Goal: Task Accomplishment & Management: Manage account settings

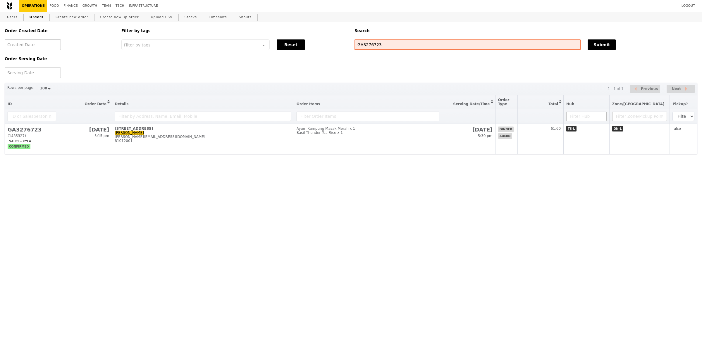
select select "100"
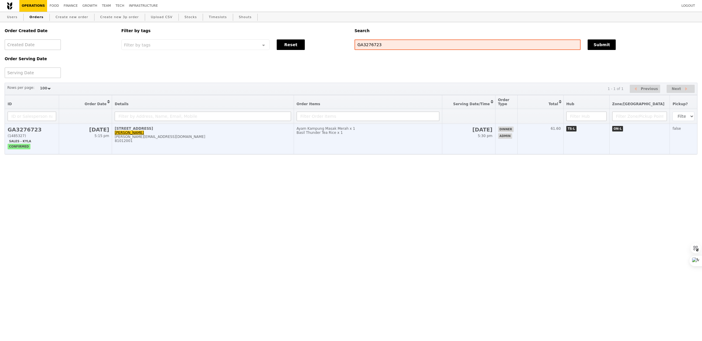
click at [351, 135] on td "Ayam Kampung Masak Merah x 1 Basil Thunder Tea Rice x 1" at bounding box center [368, 139] width 148 height 30
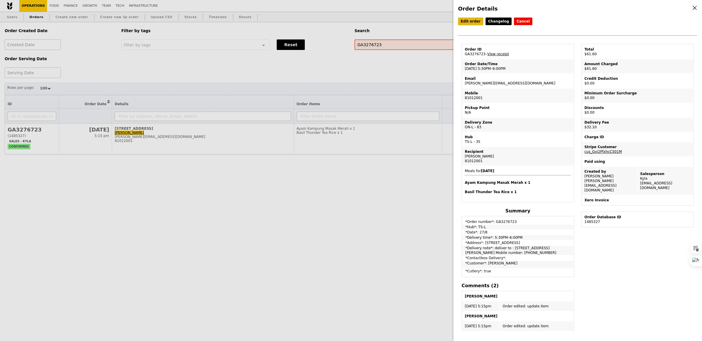
click at [473, 23] on link "Edit order" at bounding box center [470, 22] width 25 height 8
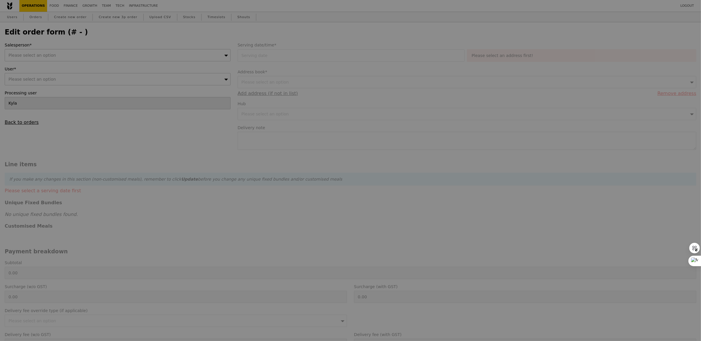
type input "Eliza"
type input "27 Aug 2025"
type textarea "deliver to : 10 College Ave West, RC1-01-06 Singapore 138609 Karen Low Mobile n…"
type input "29.50"
type input "29.45"
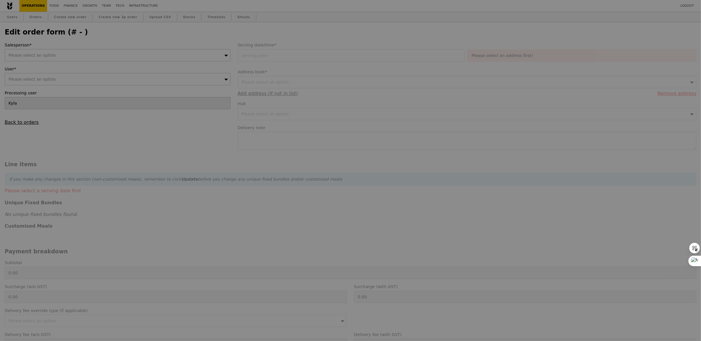
type input "32.10"
type input "61.60"
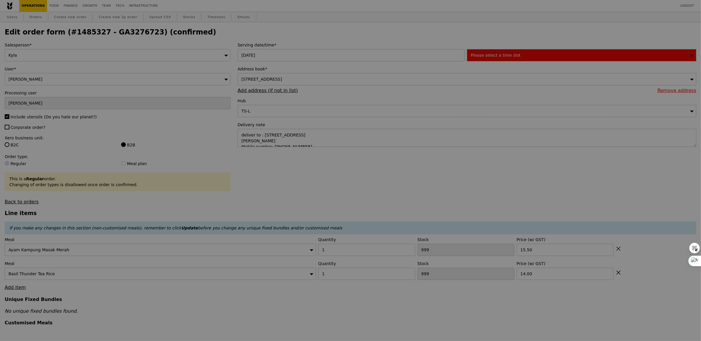
type input "489"
type input "494"
type input "Update"
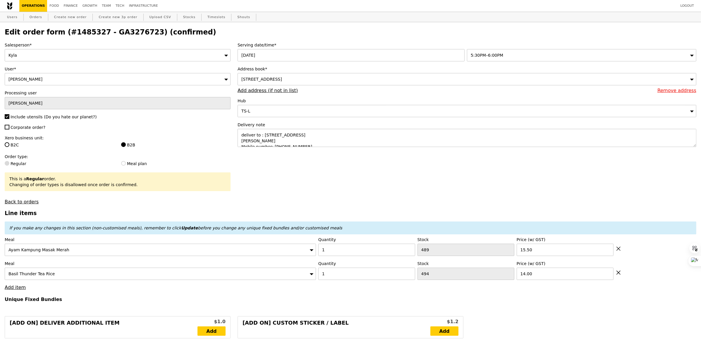
click at [502, 53] on span "5:30PM–6:00PM" at bounding box center [487, 55] width 32 height 5
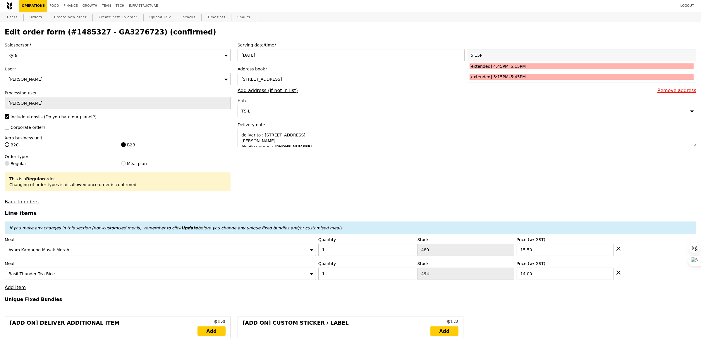
type input "5:15PM"
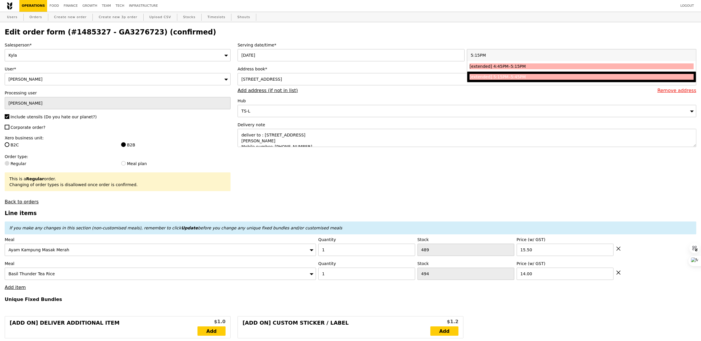
click at [501, 78] on div "[extended] 5:15PM–5:45PM" at bounding box center [553, 77] width 168 height 6
type input "Loading..."
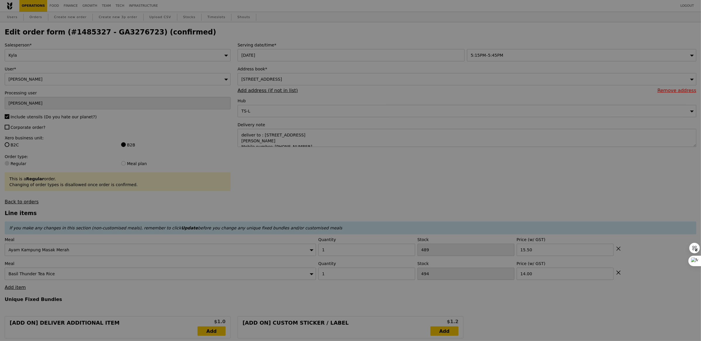
type input "0.00"
type input "13.76"
type input "15.00"
type input "Update"
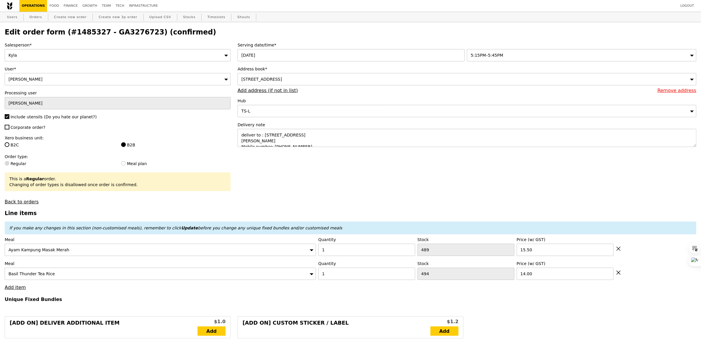
click at [152, 130] on label "Corporate order?" at bounding box center [118, 128] width 226 height 6
click at [9, 130] on input "Corporate order?" at bounding box center [7, 127] width 5 height 5
checkbox input "true"
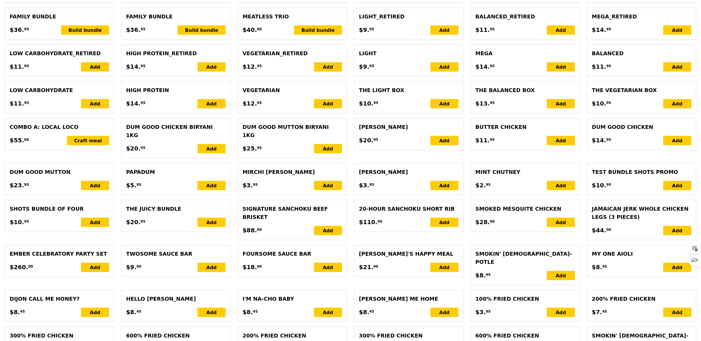
scroll to position [1176, 0]
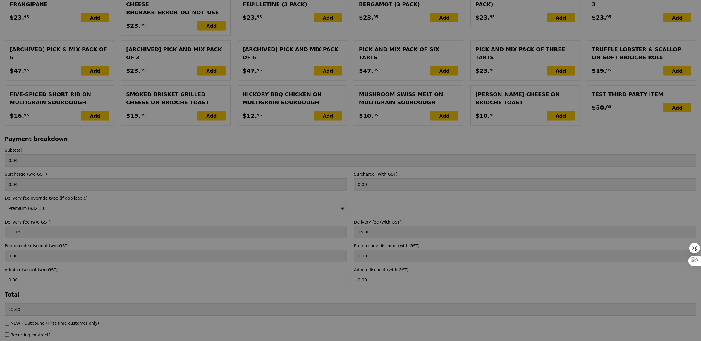
type input "Loading..."
type input "29.50"
type input "29.45"
type input "32.10"
type input "61.60"
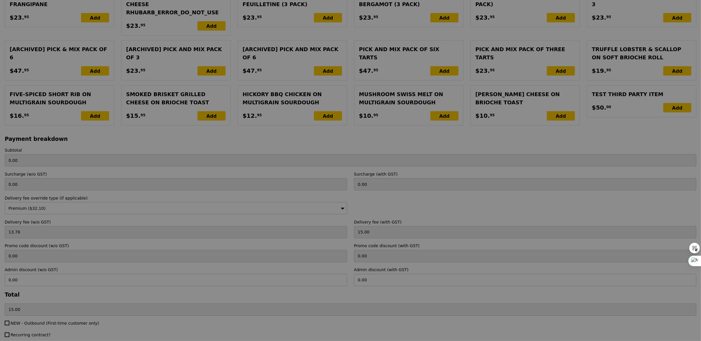
type input "Update"
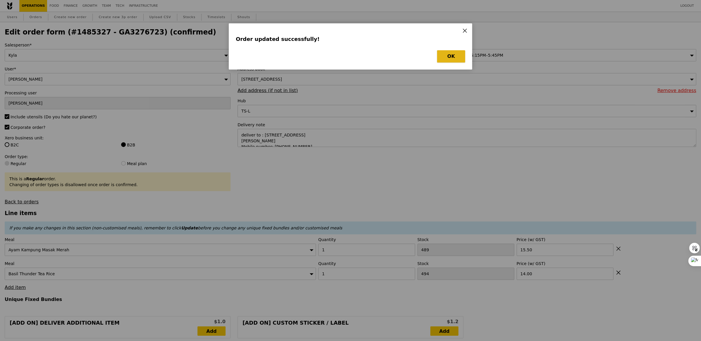
click at [449, 57] on button "OK" at bounding box center [451, 56] width 28 height 12
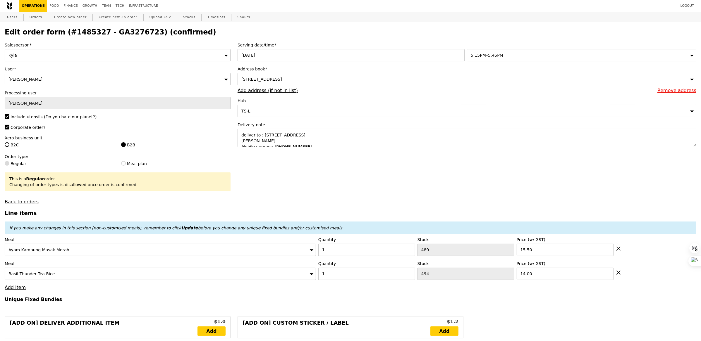
select select "100"
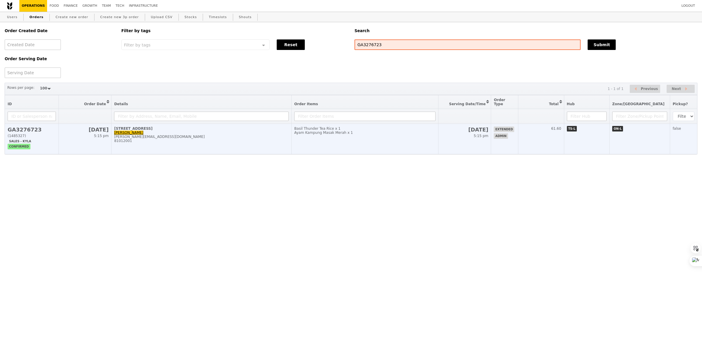
click at [310, 131] on div "Ayam Kampung Masak Merah x 1" at bounding box center [364, 133] width 141 height 4
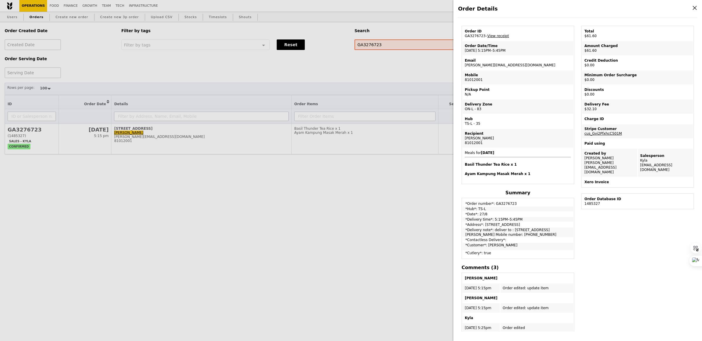
scroll to position [29, 0]
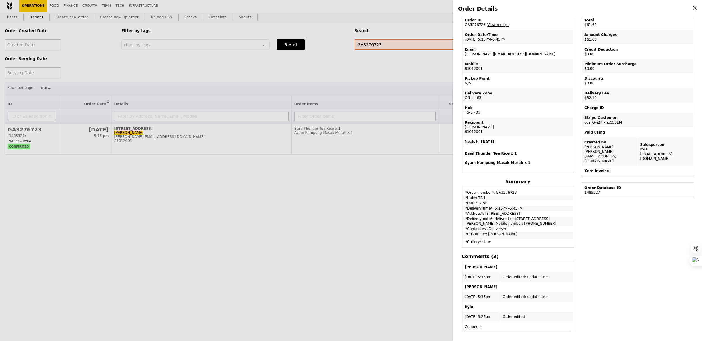
click at [476, 211] on td "*Address*: 18 College Avenue East" at bounding box center [517, 213] width 111 height 5
click at [615, 208] on div "Edit order Changelog Cancel Order ID GA3276723 – View receipt Order Date/Time 2…" at bounding box center [577, 175] width 239 height 314
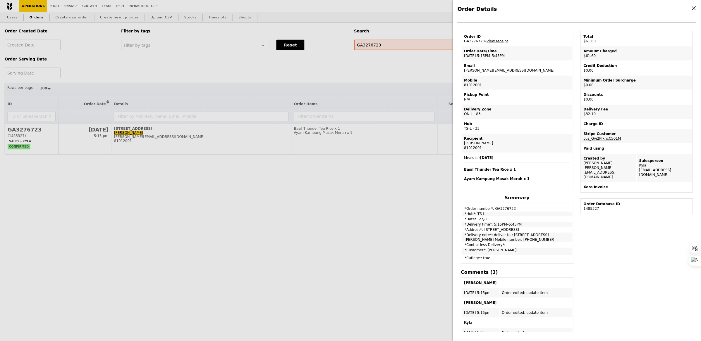
scroll to position [0, 0]
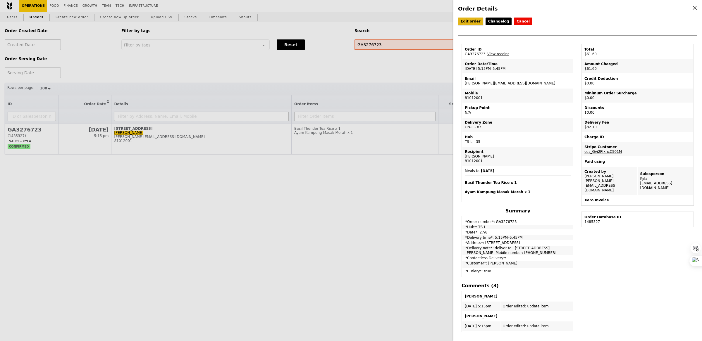
click at [471, 20] on link "Edit order" at bounding box center [470, 22] width 25 height 8
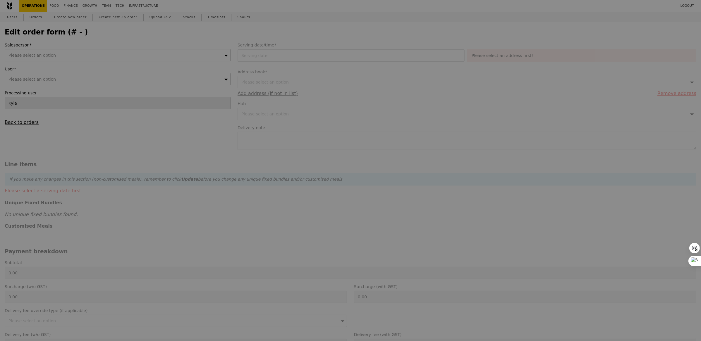
type input "Eliza"
type input "27 Aug 2025"
type textarea "deliver to : 10 College Ave West, RC1-01-06 Singapore 138609 Karen Low Mobile n…"
type input "29.50"
type input "29.45"
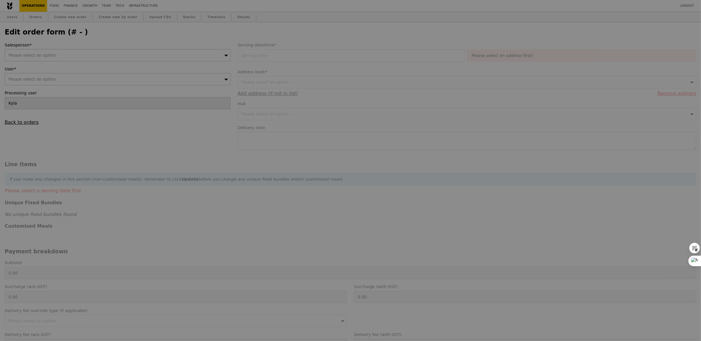
type input "32.10"
type input "61.60"
type input "Loading..."
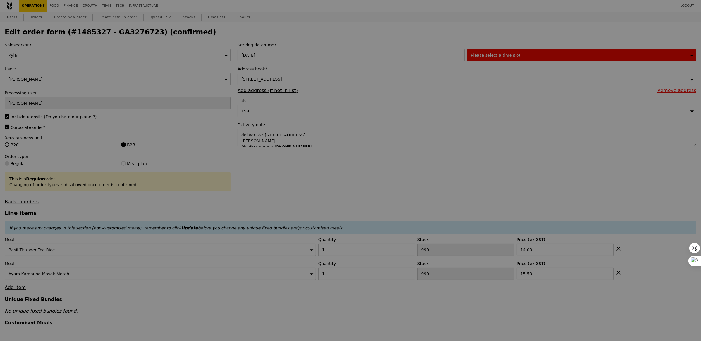
type input "494"
type input "489"
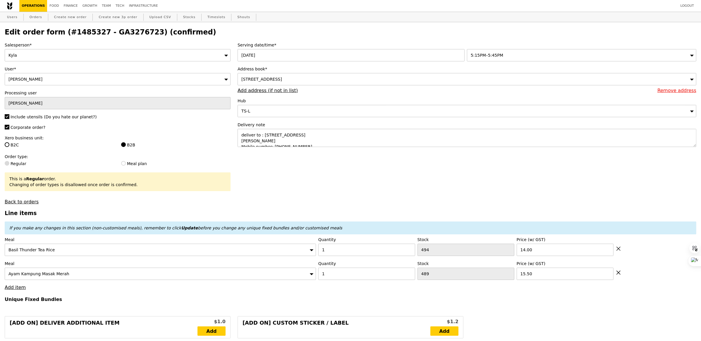
click at [282, 79] on span "18 College Avenue East, #-, Singapore 138593" at bounding box center [261, 79] width 41 height 5
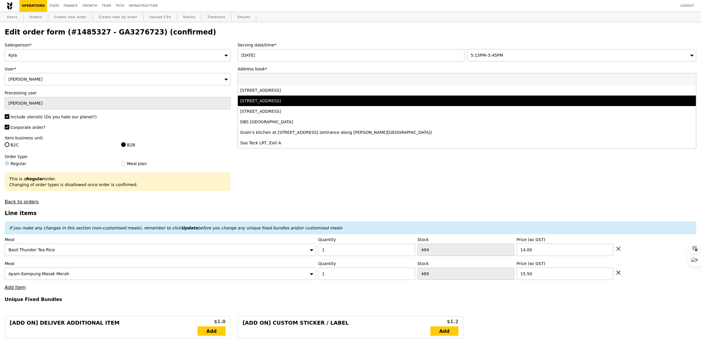
click at [286, 102] on div "10 College Avenue West, #RC1-01-06-null, Singapore 138609" at bounding box center [410, 101] width 340 height 6
type input "Loading..."
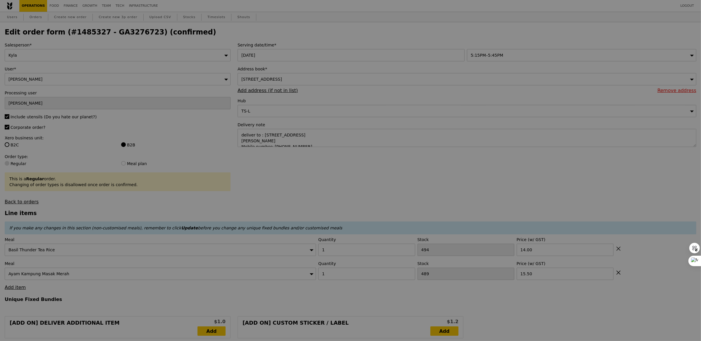
type input "0.00"
type input "13.76"
type input "15.00"
type input "Update"
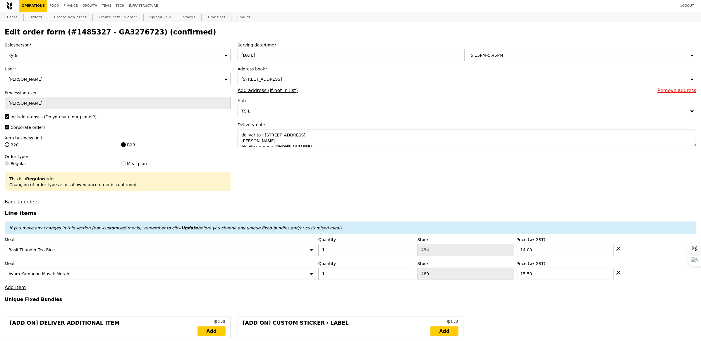
click at [267, 142] on textarea "deliver to : 10 College Ave West, RC1-01-06 Singapore 138609 Karen Low Mobile n…" at bounding box center [466, 138] width 459 height 18
click at [264, 136] on textarea "deliver to : 10 College Ave West, RC1-01-06 Singapore 138609 Karen Low Mobile n…" at bounding box center [466, 138] width 459 height 18
drag, startPoint x: 271, startPoint y: 142, endPoint x: 237, endPoint y: 143, distance: 34.0
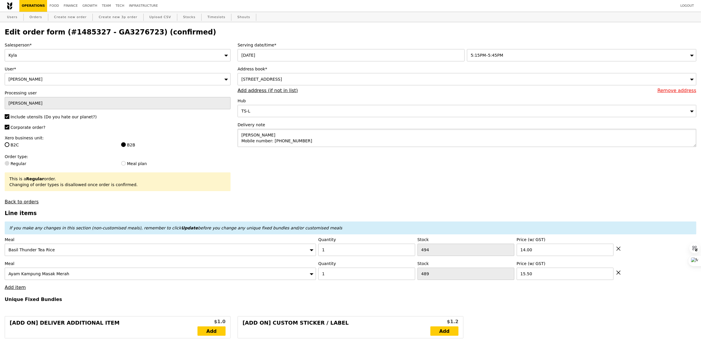
click at [237, 143] on textarea "Karen Low Mobile number: 8101 2001" at bounding box center [466, 138] width 459 height 18
type textarea "Karen Low - 8101 2001"
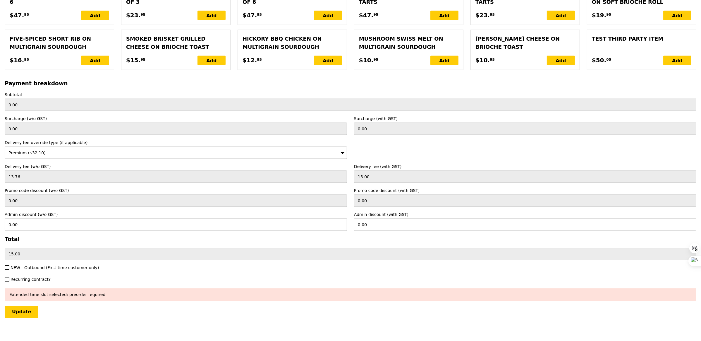
scroll to position [1176, 0]
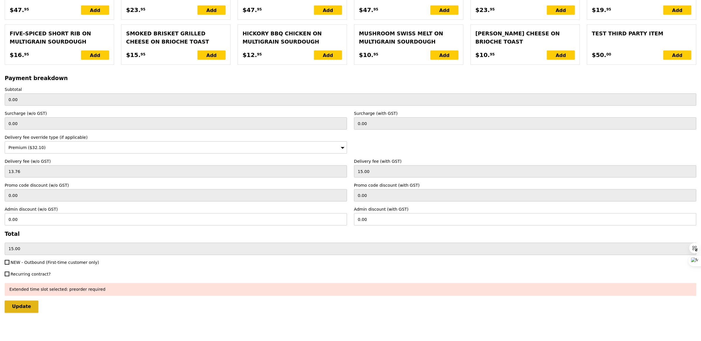
click at [28, 307] on input "Update" at bounding box center [22, 307] width 34 height 12
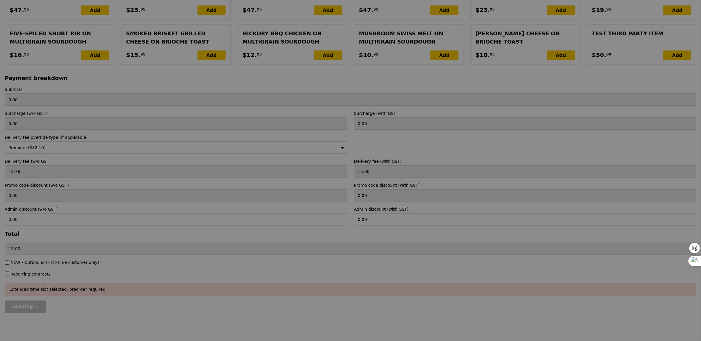
type input "Loading..."
type input "29.50"
type input "29.45"
type input "32.10"
type input "61.60"
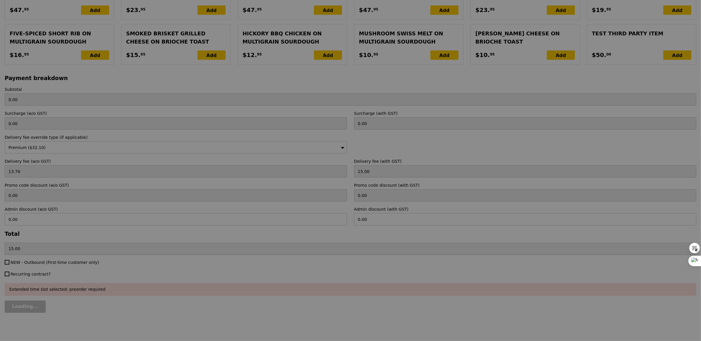
type input "Update"
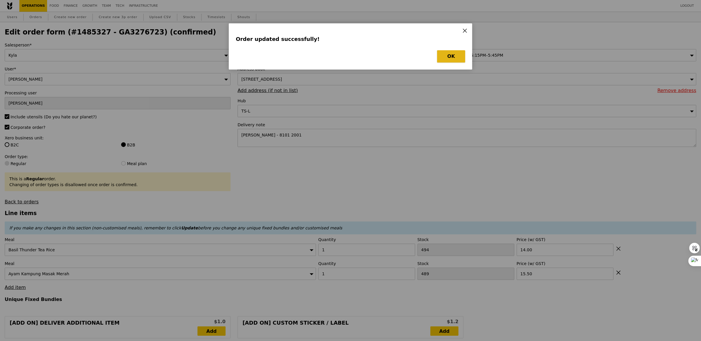
click at [464, 60] on button "OK" at bounding box center [451, 56] width 28 height 12
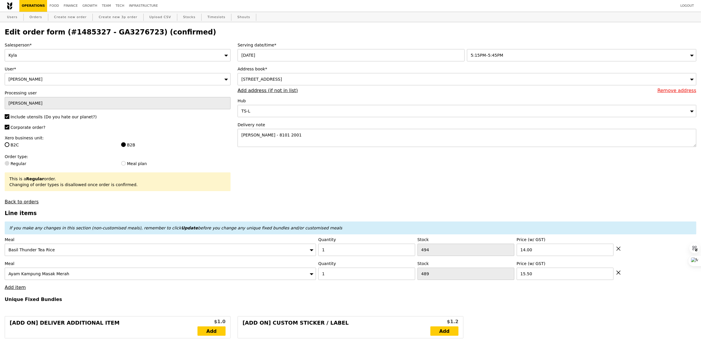
select select "100"
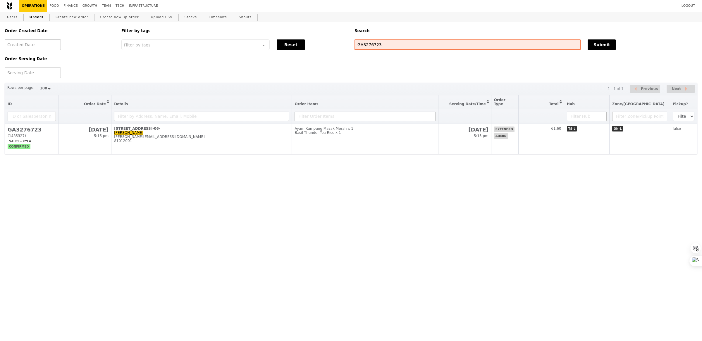
click at [462, 155] on div "Order Created Date Order Serving Date Filter by tags Filter by tags Meal_Plan W…" at bounding box center [351, 105] width 702 height 166
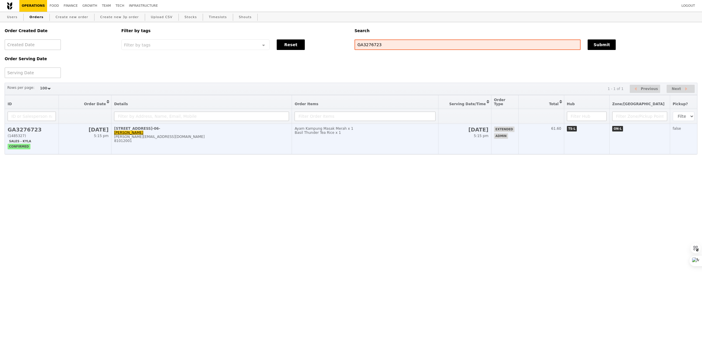
click at [464, 143] on td "27 Aug 5:15 pm" at bounding box center [464, 139] width 53 height 30
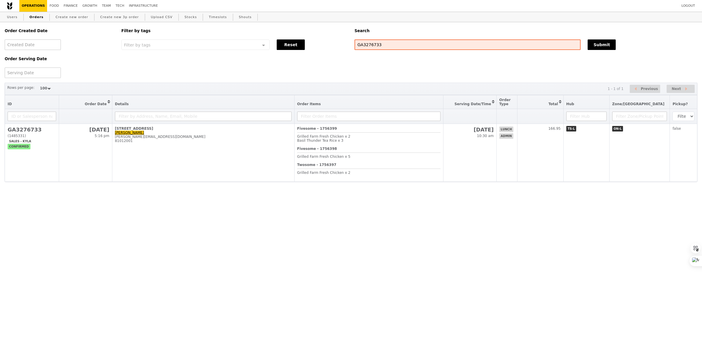
select select "100"
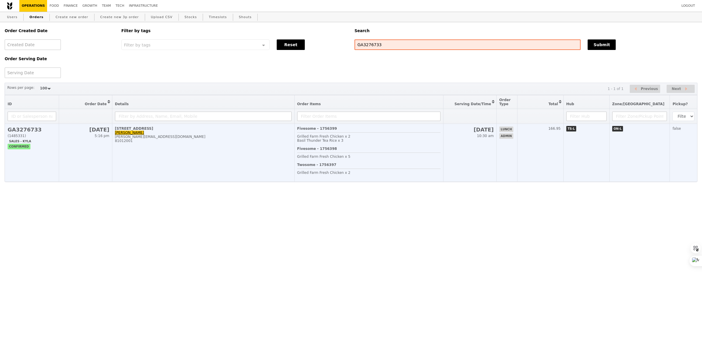
click at [348, 151] on div "Fivesome - 1756398 Grilled Farm Fresh Chicken x 5" at bounding box center [368, 155] width 143 height 16
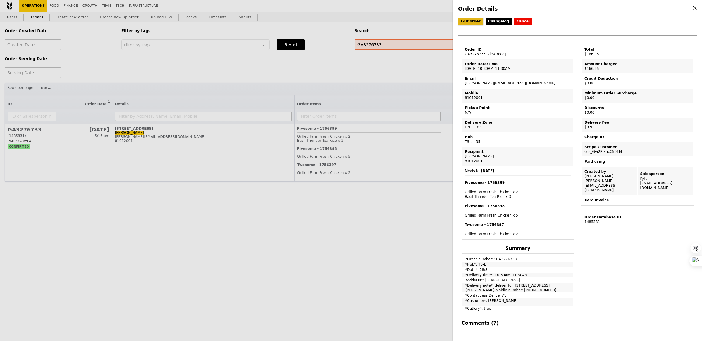
click at [470, 23] on link "Edit order" at bounding box center [470, 22] width 25 height 8
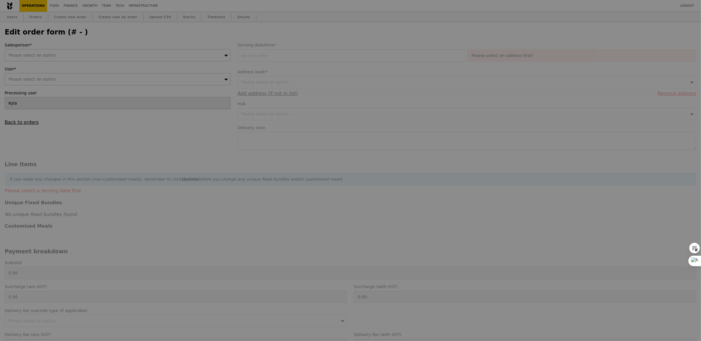
type input "Eliza"
type input "28 Aug 2025"
type textarea "deliver to : 10 College Ave West, RC1-01-06 Singapore 138609 Karen Low Mobile n…"
type input "163.00"
type input "3.62"
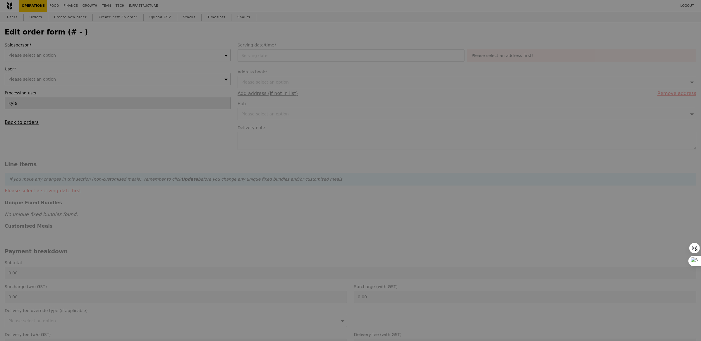
type input "3.95"
type input "166.95"
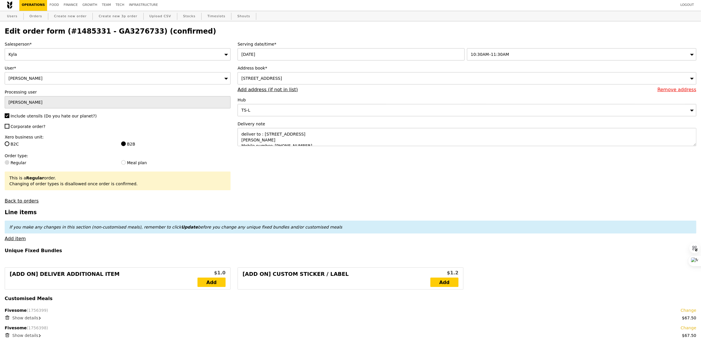
scroll to position [1, 0]
click at [251, 74] on div "18 College Avenue East, #-, Singapore 138593" at bounding box center [466, 78] width 459 height 12
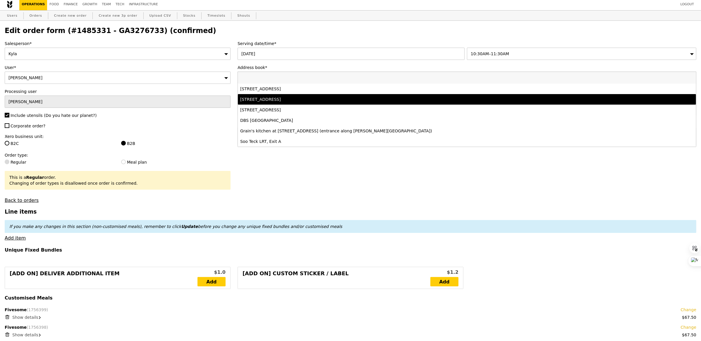
click at [252, 95] on li "10 College Avenue West, #RC1-01-06-null, Singapore 138609" at bounding box center [467, 99] width 458 height 11
type input "Loading..."
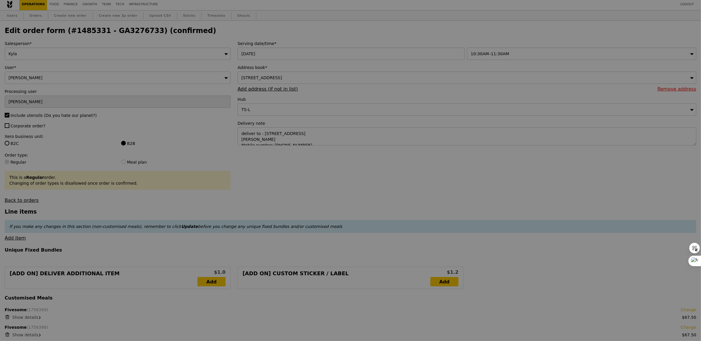
type input "0.00"
type input "13.76"
type input "15.00"
type input "Update"
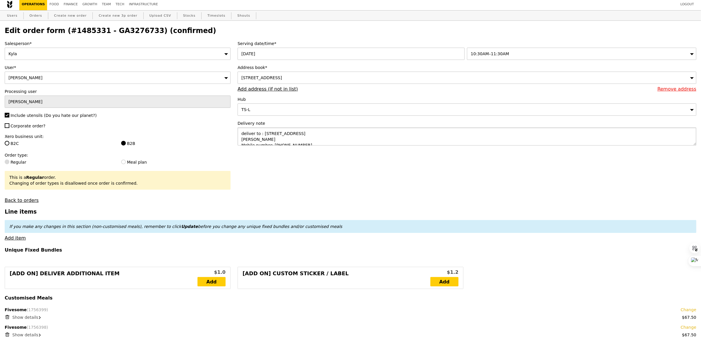
click at [280, 131] on textarea "deliver to : 10 College Ave West, RC1-01-06 Singapore 138609 Karen Low Mobile n…" at bounding box center [466, 136] width 459 height 18
click at [279, 131] on textarea "deliver to : 10 College Ave West, RC1-01-06 Singapore 138609 Karen Low Mobile n…" at bounding box center [466, 136] width 459 height 18
click at [279, 133] on textarea "deliver to : 10 College Ave West, RC1-01-06 Singapore 138609 Karen Low Mobile n…" at bounding box center [466, 136] width 459 height 18
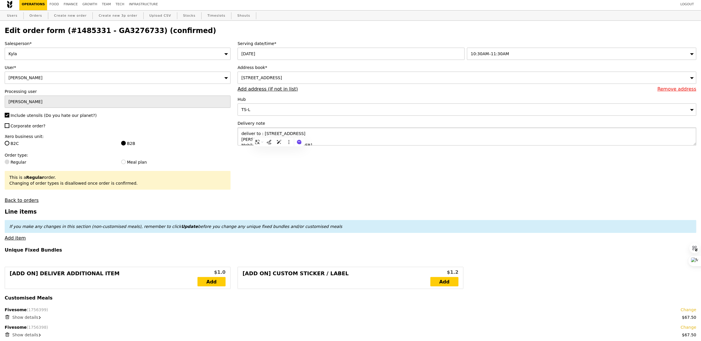
click at [279, 133] on textarea "deliver to : 10 College Ave West, RC1-01-06 Singapore 138609 Karen Low Mobile n…" at bounding box center [466, 136] width 459 height 18
drag, startPoint x: 266, startPoint y: 135, endPoint x: 297, endPoint y: 136, distance: 30.7
click at [297, 136] on textarea "Karen Low - Mobile number: 8101 2001" at bounding box center [466, 136] width 459 height 18
type textarea "Karen Low - 8101 2001"
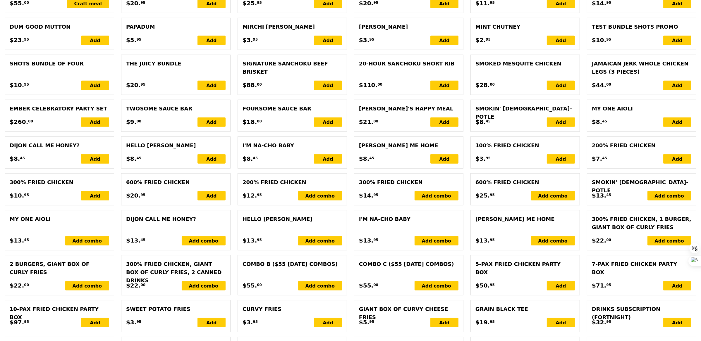
scroll to position [1164, 0]
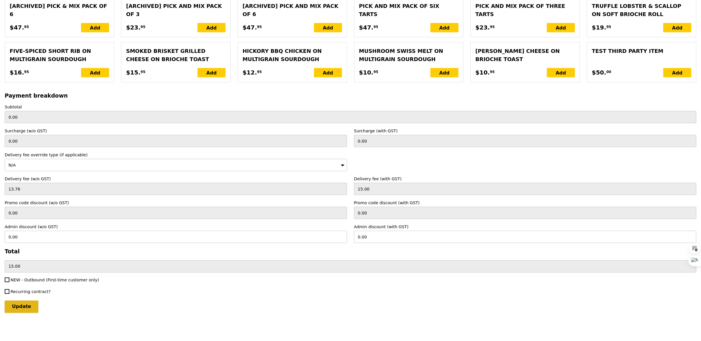
click at [30, 310] on input "Update" at bounding box center [22, 307] width 34 height 12
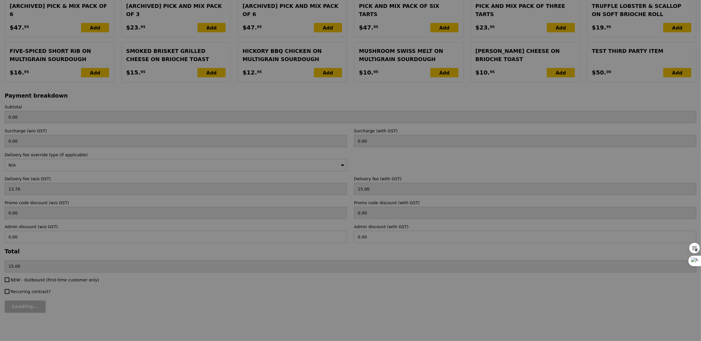
type input "Loading..."
type input "163.00"
type input "3.62"
type input "3.95"
type input "166.95"
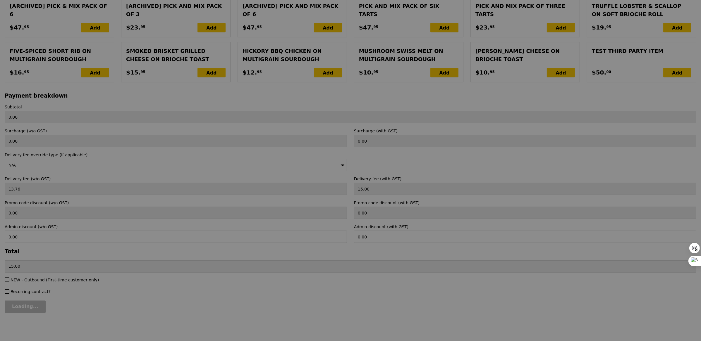
type input "Update"
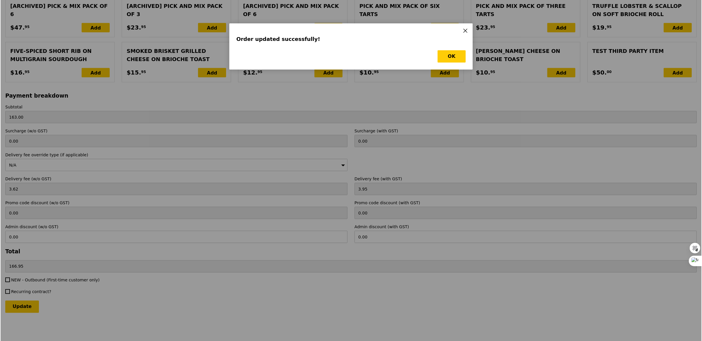
scroll to position [0, 0]
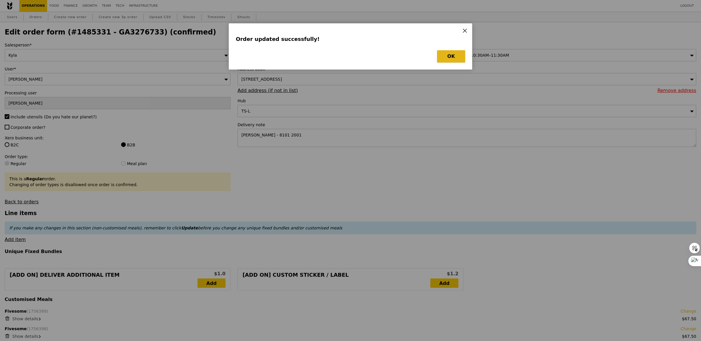
click at [446, 57] on button "OK" at bounding box center [451, 56] width 28 height 12
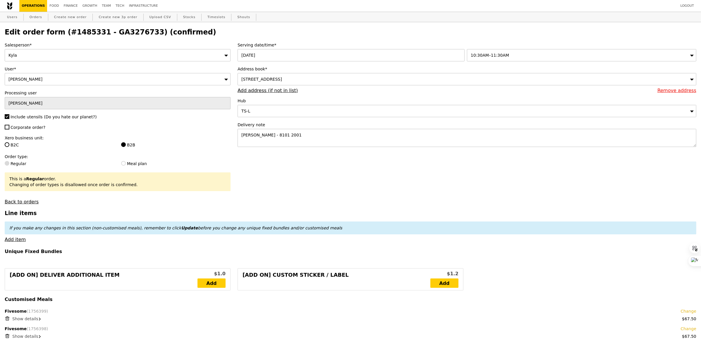
select select "100"
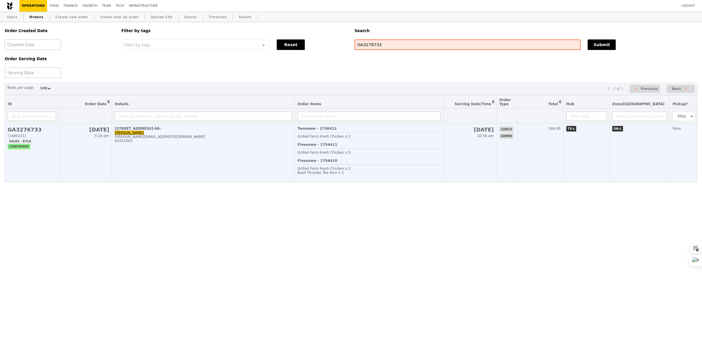
click at [436, 133] on hr at bounding box center [368, 132] width 143 height 0
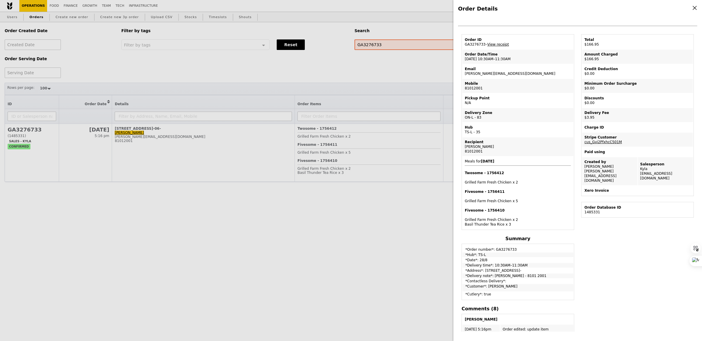
scroll to position [11, 0]
click at [492, 70] on td "Email karenlow@nus.edu.sg" at bounding box center [517, 70] width 111 height 14
copy td "karenlow@nus.edu.sg"
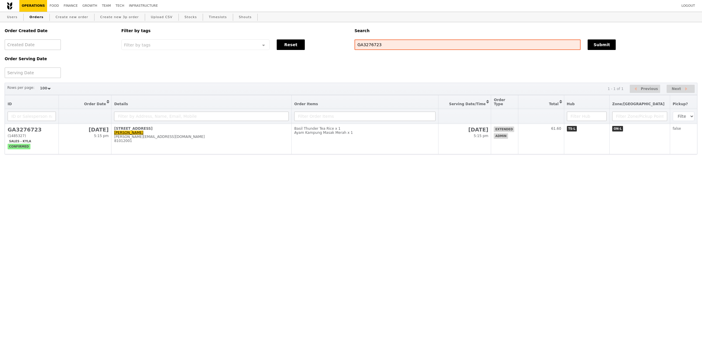
select select "100"
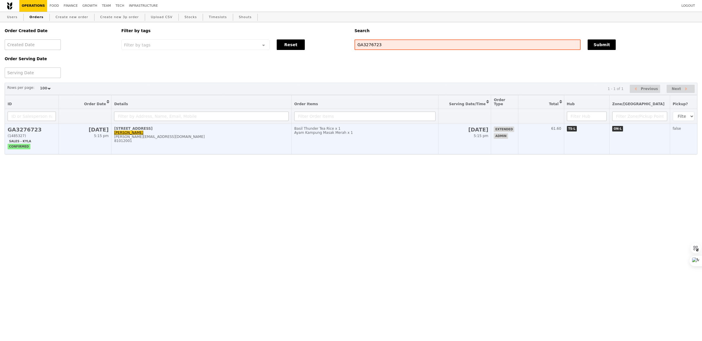
click at [356, 149] on td "Basil Thunder Tea Rice x 1 Ayam Kampung Masak Merah x 1" at bounding box center [365, 139] width 147 height 30
